Goal: Transaction & Acquisition: Book appointment/travel/reservation

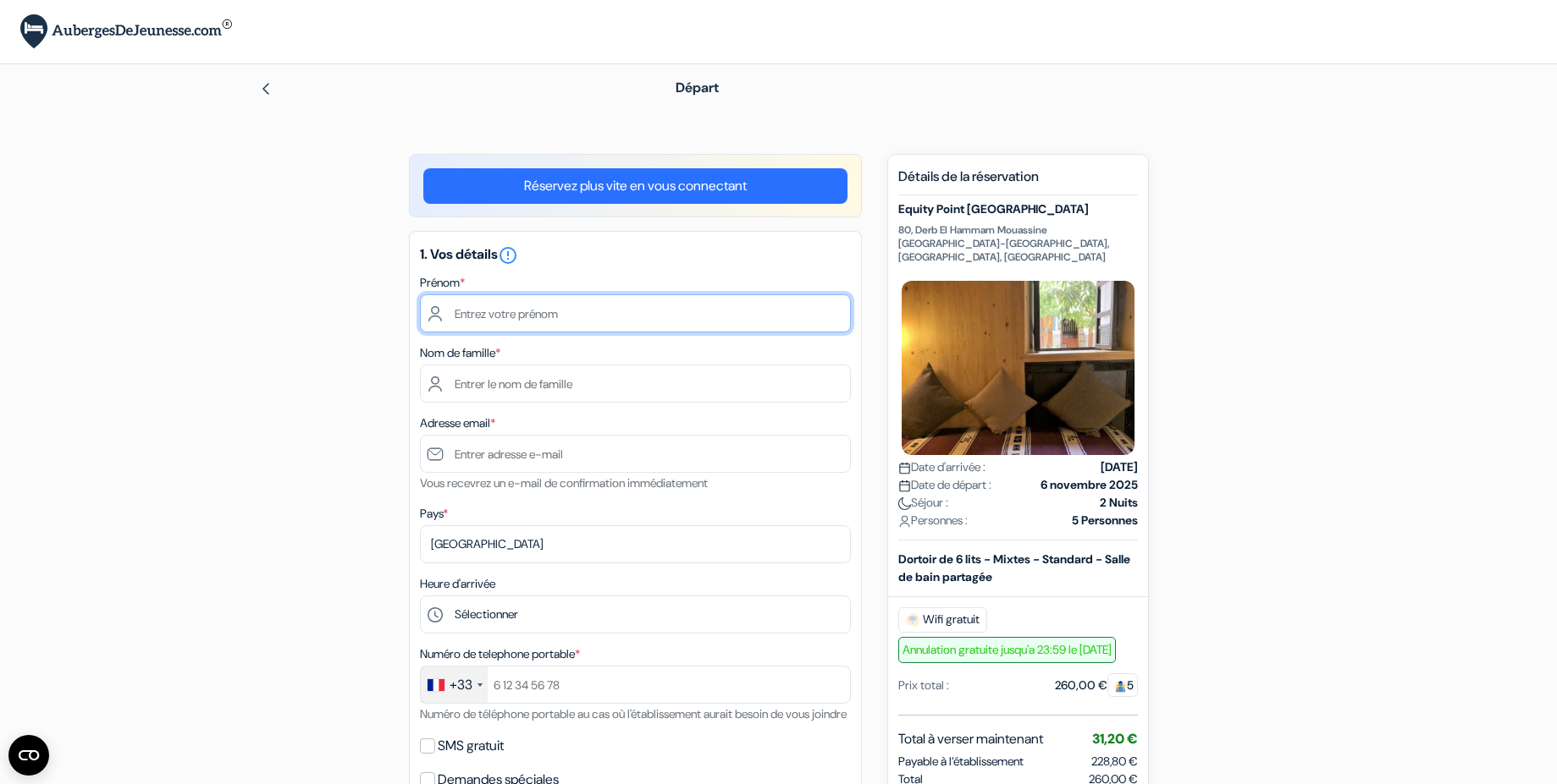
click at [531, 313] on input "text" at bounding box center [635, 313] width 431 height 38
type input "Gaïa"
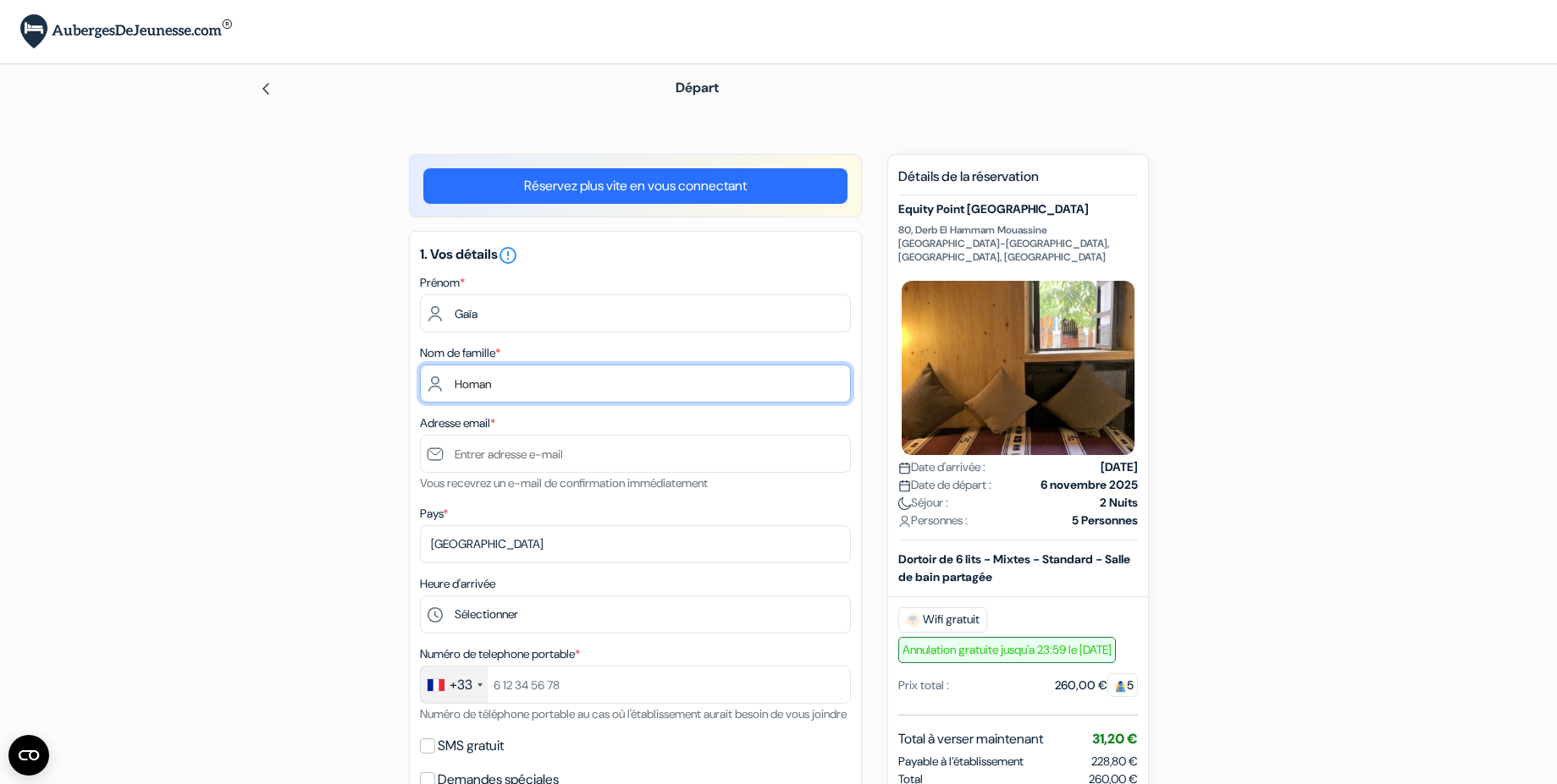
type input "Homan"
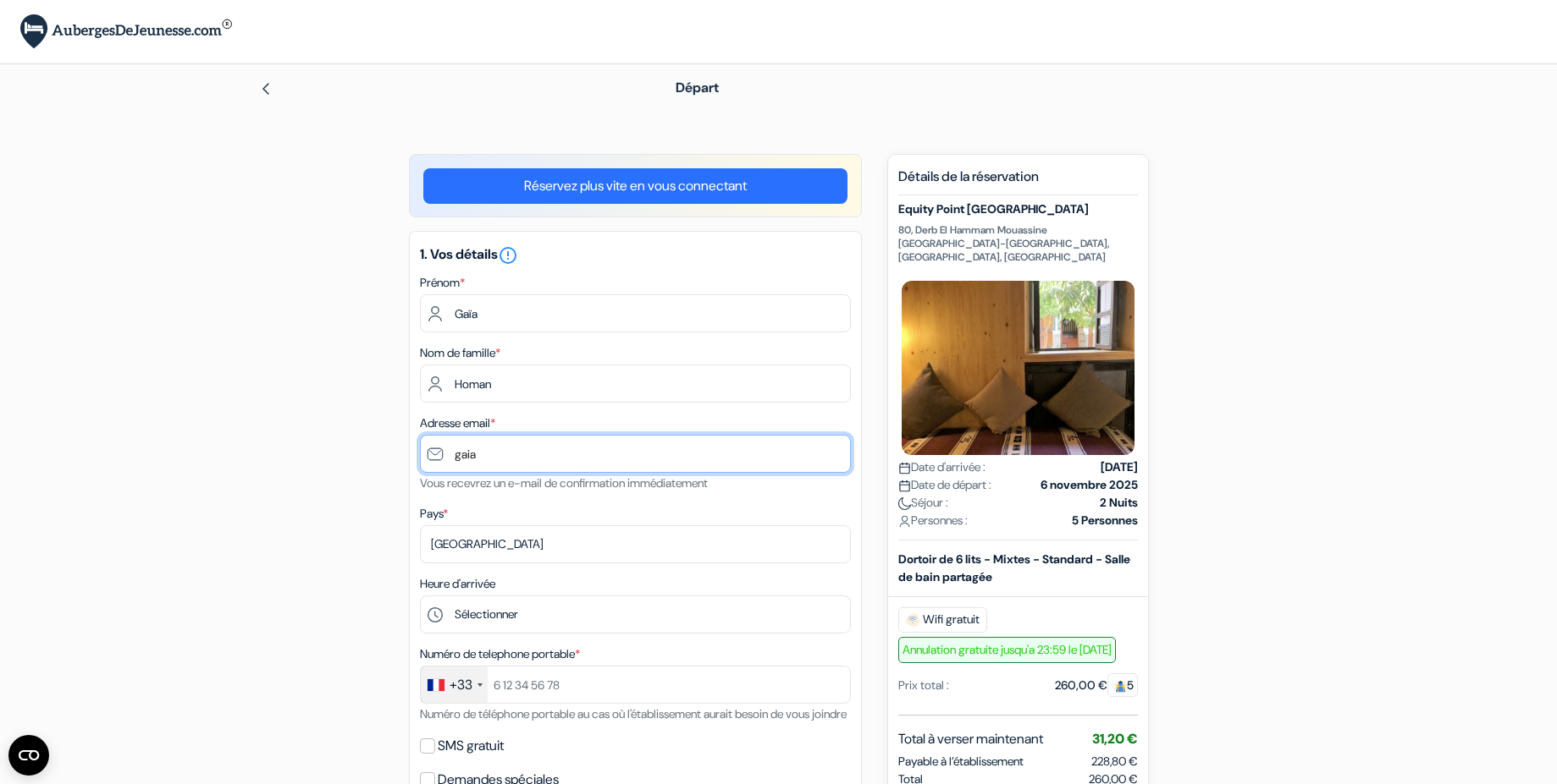
type input "[EMAIL_ADDRESS][DOMAIN_NAME]"
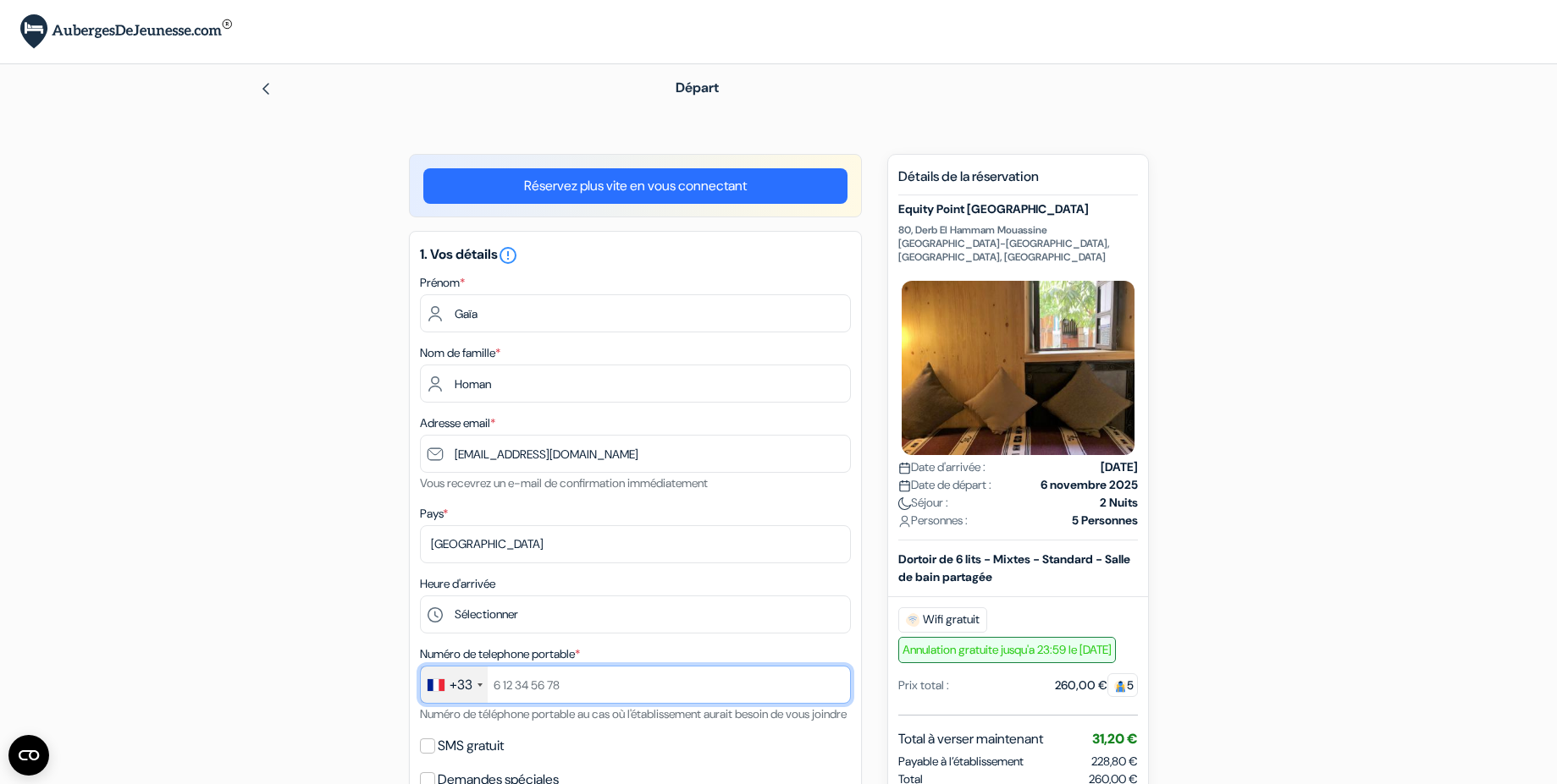
type input "+33632313104"
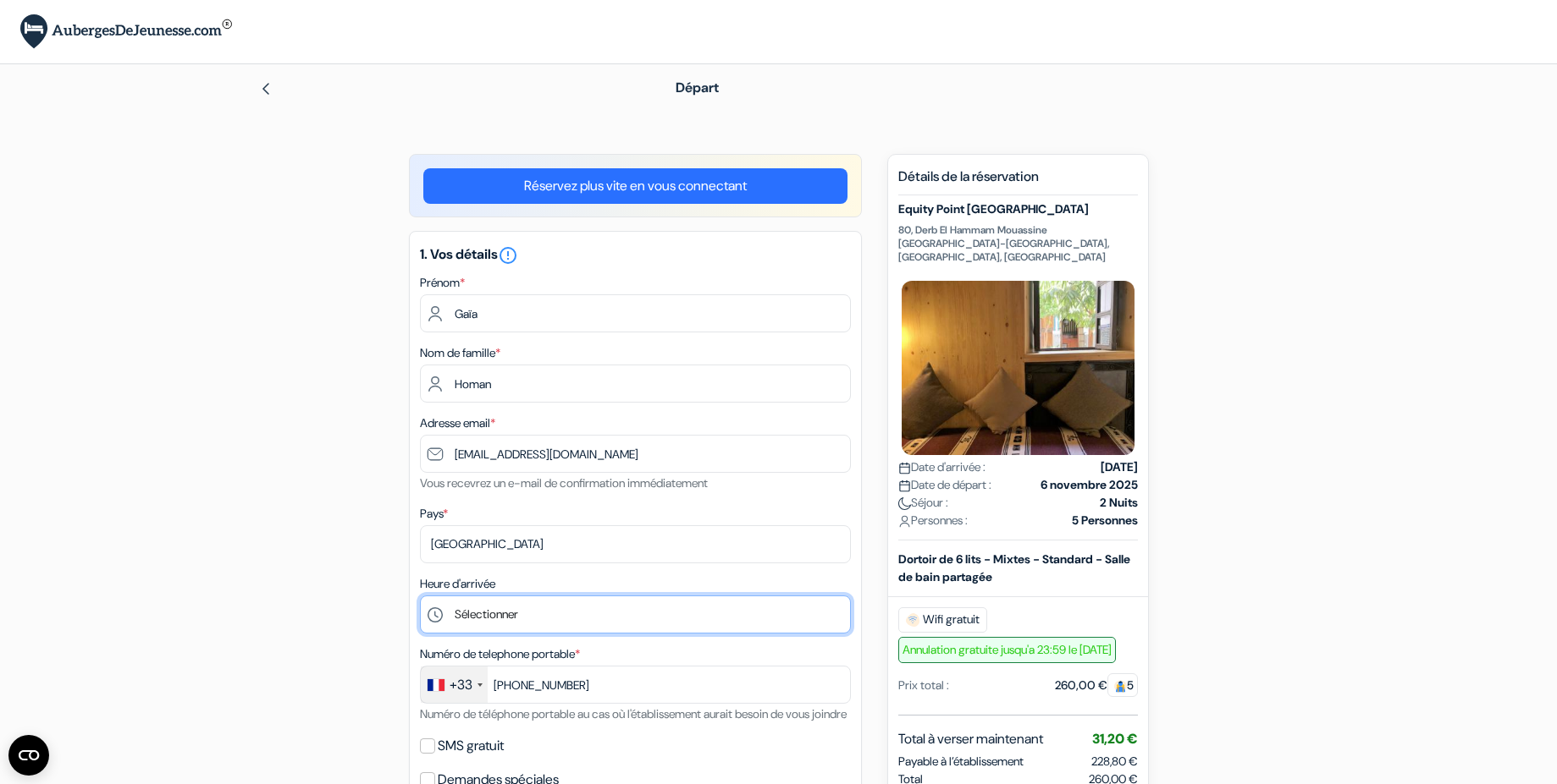
select select "14"
click at [420, 595] on select "Sélectionner 1:00 2:00 3:00 4:00 5:00 6:00 7:00 8:00 9:00 10:00 11:00 12:00 13:…" at bounding box center [635, 614] width 431 height 38
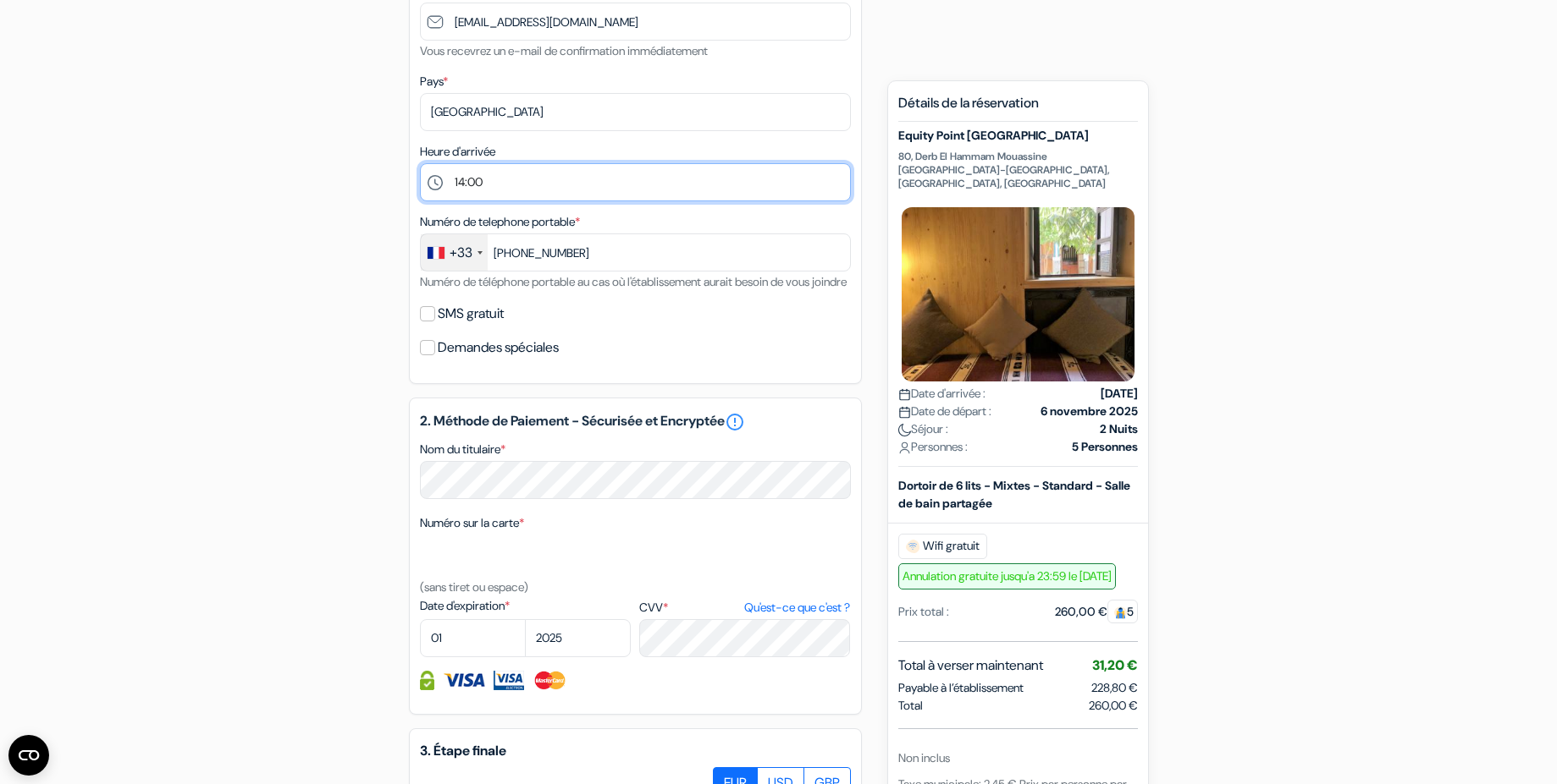
scroll to position [437, 0]
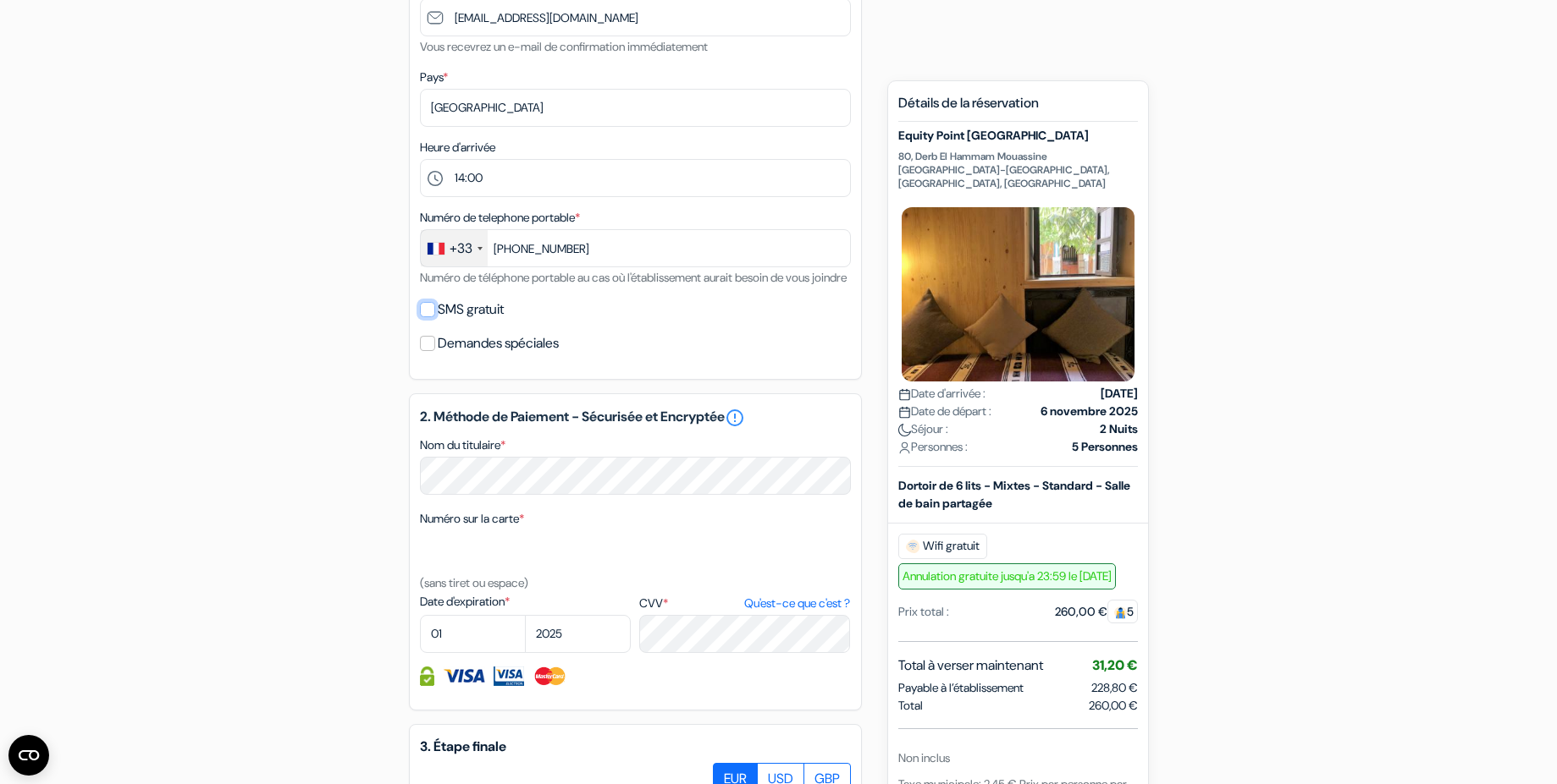
click at [425, 318] on input "SMS gratuit" at bounding box center [427, 310] width 16 height 16
checkbox input "true"
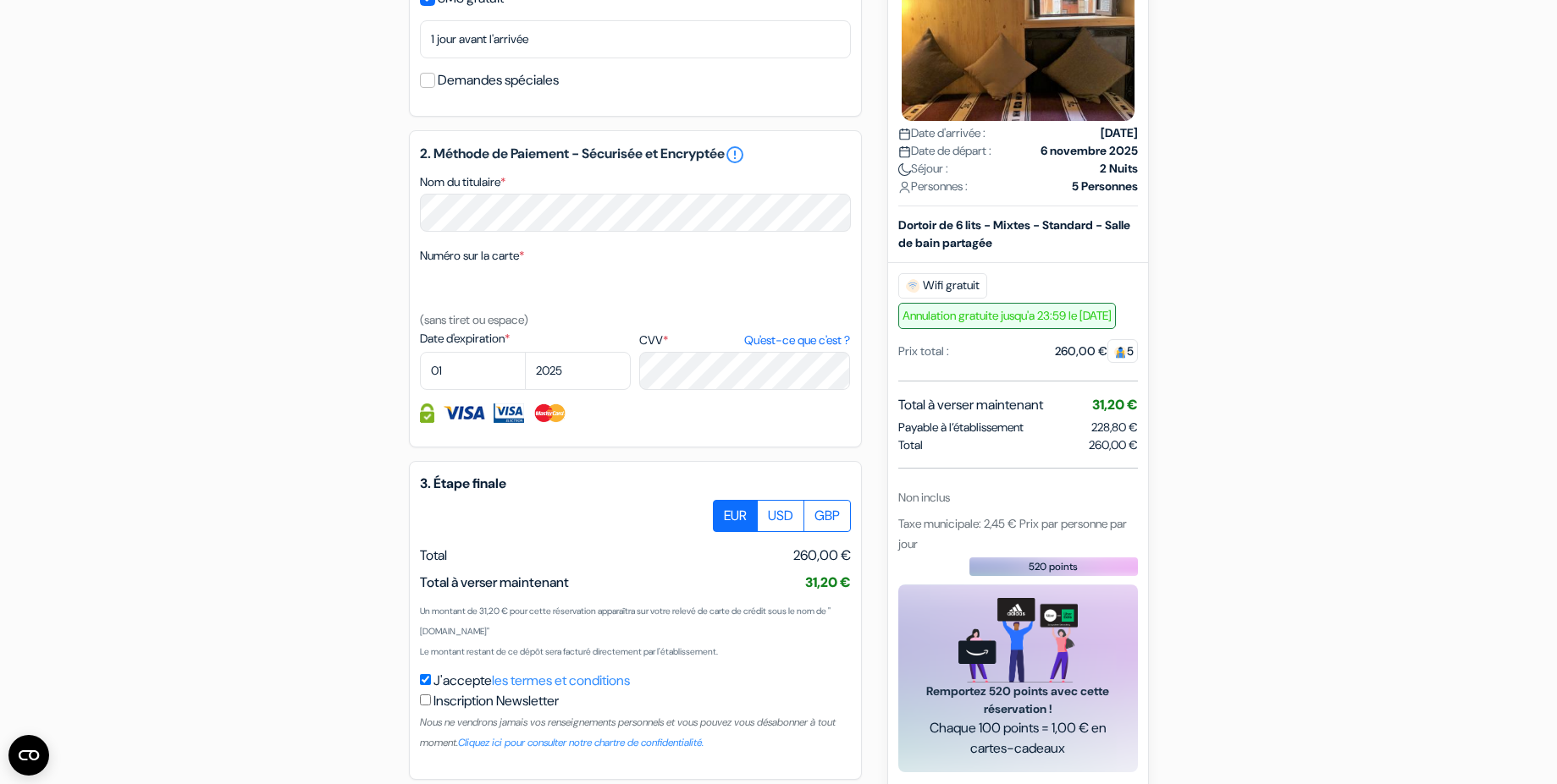
scroll to position [754, 0]
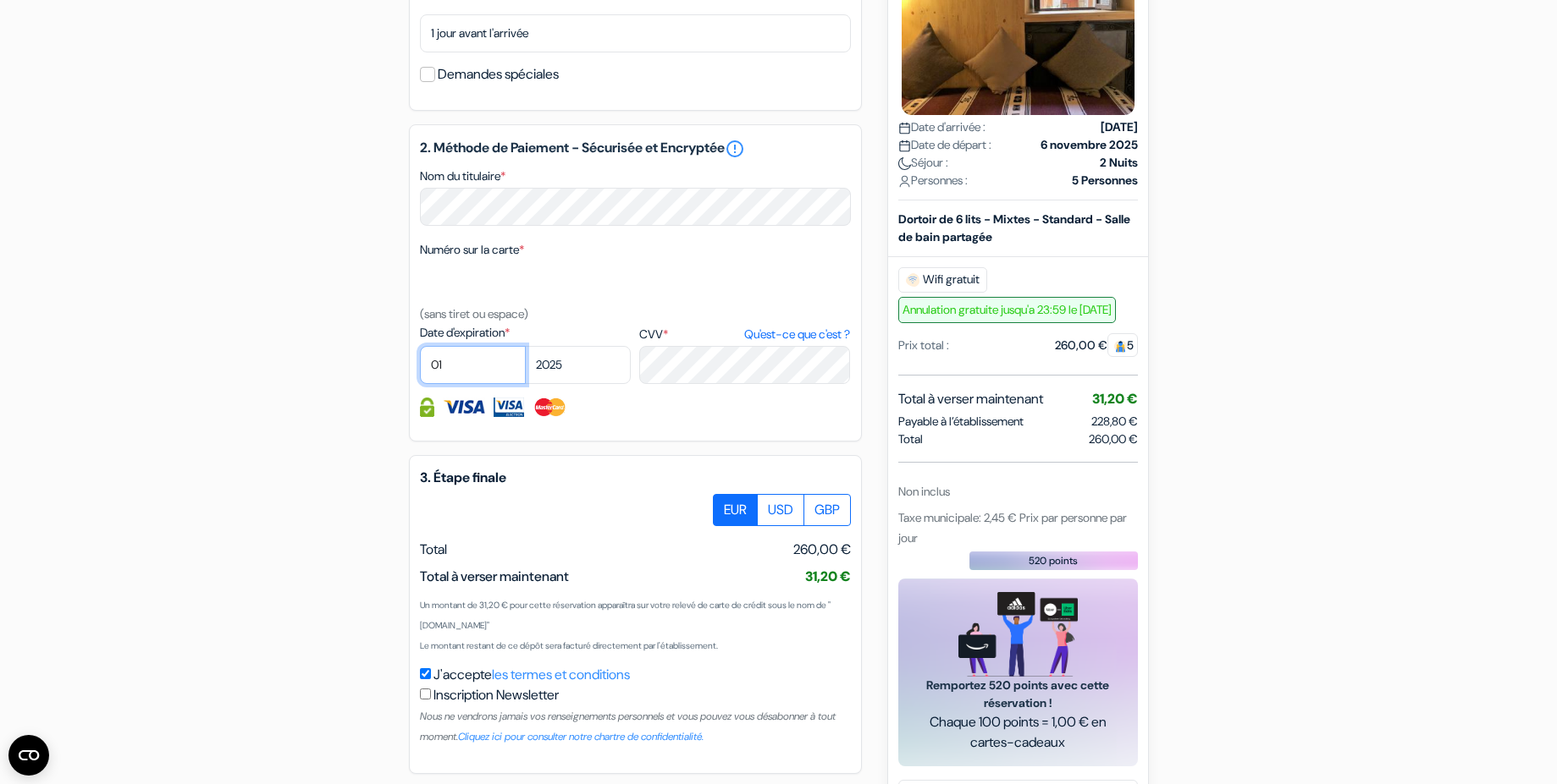
select select "11"
click at [420, 367] on select "01 02 03 04 05 06 07 08 09 10 11 12" at bounding box center [472, 365] width 106 height 38
click at [235, 457] on div "add_box Equity Point Marrakech 80, Derb El Hammam Mouassine Marrakech-Medina, M…" at bounding box center [778, 116] width 1118 height 1433
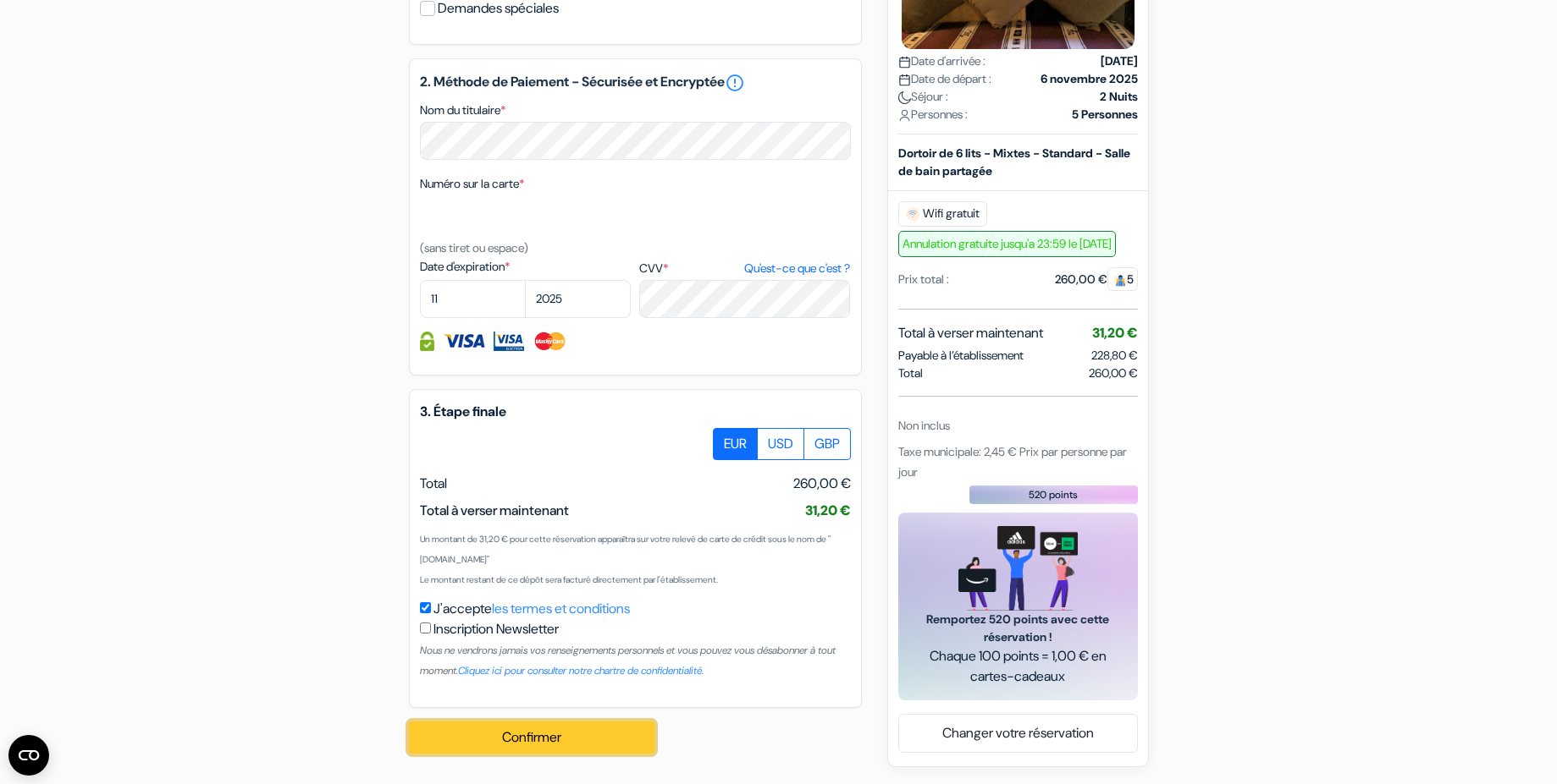
click at [487, 746] on button "Confirmer Loading..." at bounding box center [531, 737] width 245 height 32
